Goal: Navigation & Orientation: Find specific page/section

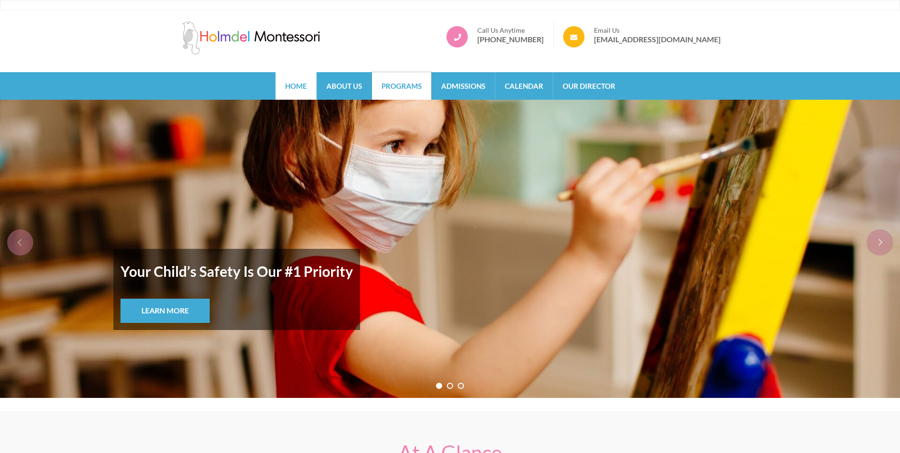
click at [397, 89] on link "Programs" at bounding box center [401, 86] width 59 height 28
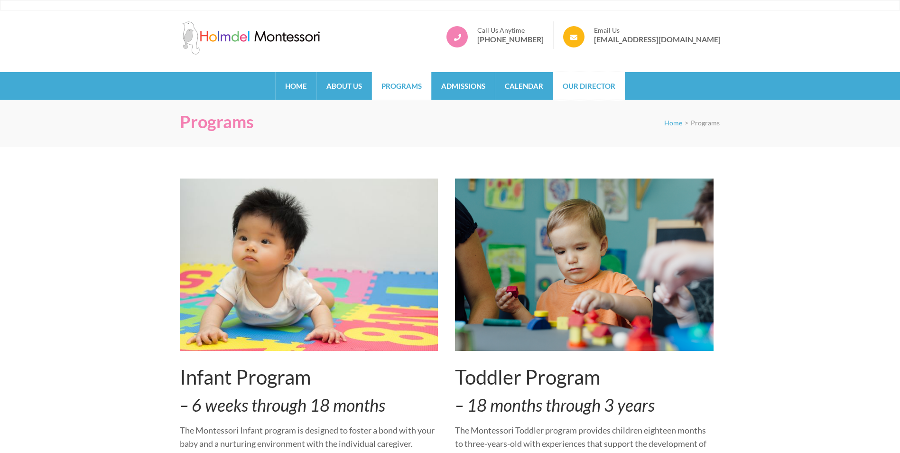
click at [596, 91] on link "Our Director" at bounding box center [589, 86] width 72 height 28
